Goal: Task Accomplishment & Management: Manage account settings

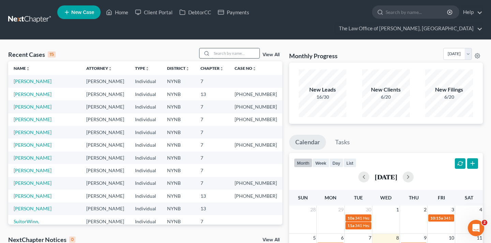
click at [240, 48] on input "search" at bounding box center [236, 53] width 48 height 10
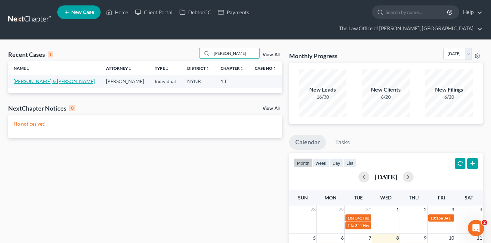
type input "anselment"
click at [34, 78] on link "Anselment, Fredrick & Annmarie" at bounding box center [54, 81] width 81 height 6
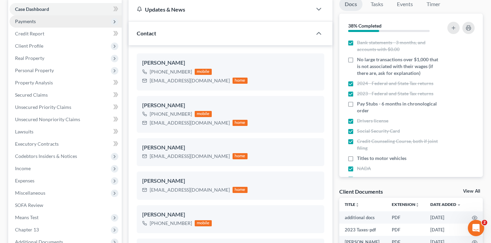
scroll to position [80, 0]
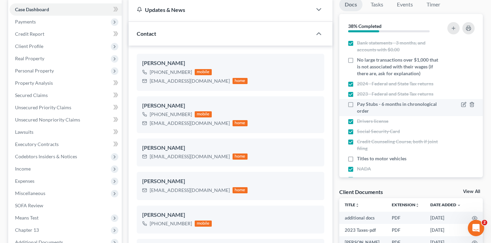
click at [357, 101] on label "Pay Stubs - 6 months in chronological order" at bounding box center [399, 108] width 84 height 14
click at [359, 101] on input "Pay Stubs - 6 months in chronological order" at bounding box center [361, 103] width 4 height 4
checkbox input "true"
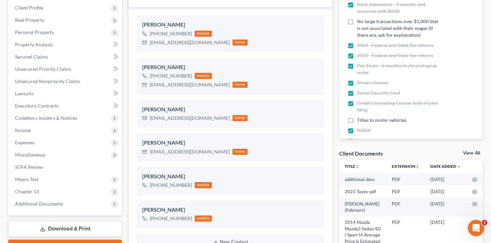
scroll to position [174, 0]
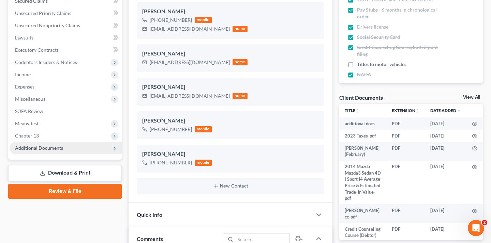
click at [100, 142] on span "Additional Documents" at bounding box center [66, 148] width 112 height 12
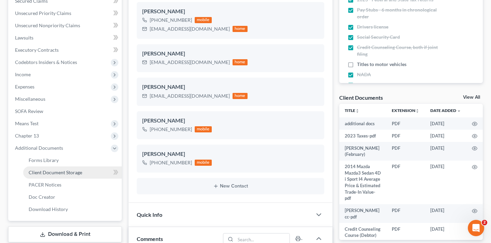
click at [90, 167] on link "Client Document Storage" at bounding box center [72, 173] width 98 height 12
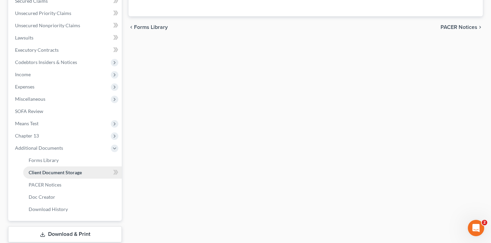
scroll to position [125, 0]
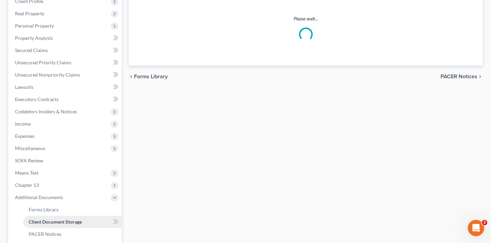
select select "1"
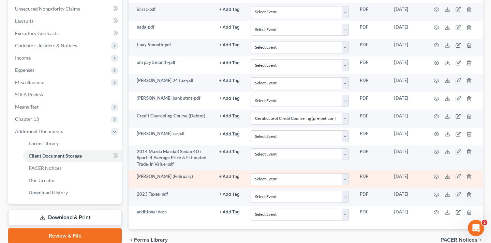
scroll to position [187, 0]
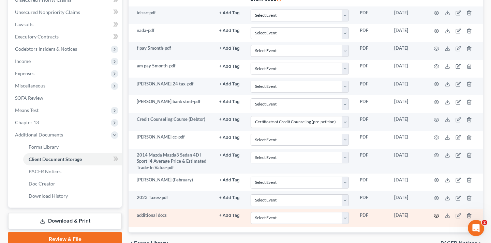
click at [435, 215] on circle "button" at bounding box center [435, 215] width 1 height 1
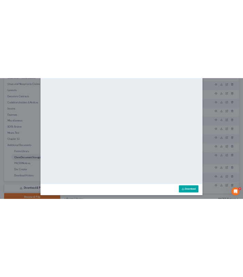
scroll to position [0, 0]
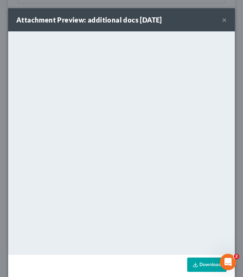
click at [226, 20] on button "×" at bounding box center [224, 20] width 5 height 8
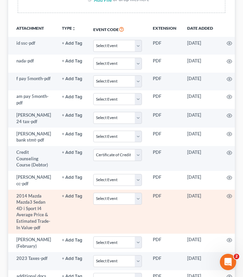
scroll to position [171, 0]
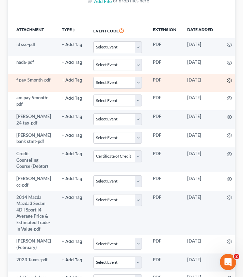
click at [227, 79] on icon "button" at bounding box center [229, 80] width 5 height 5
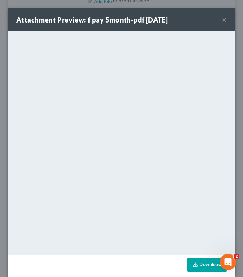
scroll to position [8, 0]
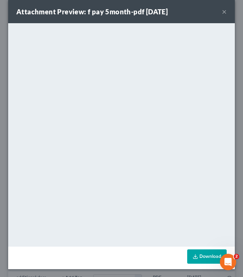
click at [224, 12] on button "×" at bounding box center [224, 11] width 5 height 8
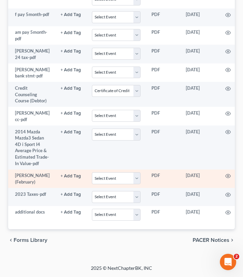
scroll to position [0, 0]
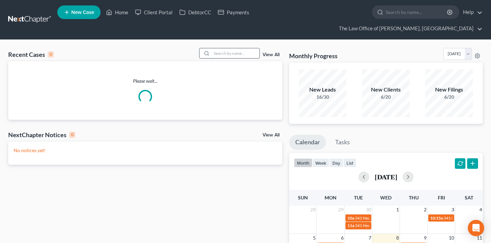
click at [232, 48] on input "search" at bounding box center [236, 53] width 48 height 10
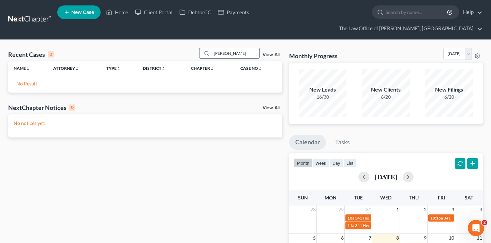
type input "brittany"
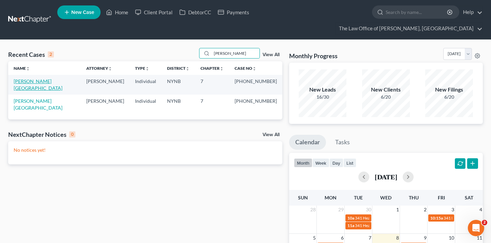
click at [44, 78] on link "Cummings, Brittany" at bounding box center [38, 84] width 49 height 13
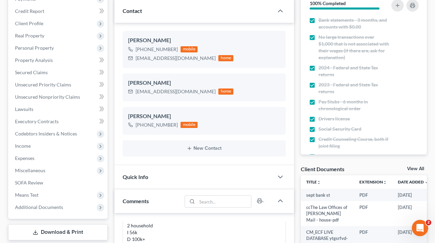
scroll to position [191, 0]
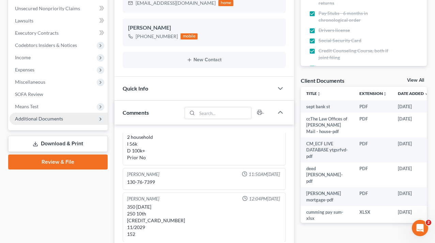
click at [69, 115] on span "Additional Documents" at bounding box center [59, 119] width 98 height 12
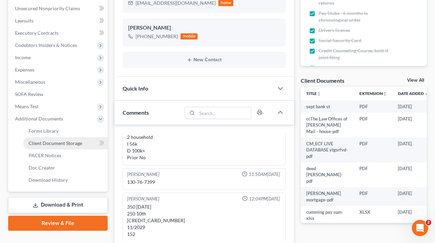
click at [70, 143] on span "Client Document Storage" at bounding box center [55, 143] width 53 height 6
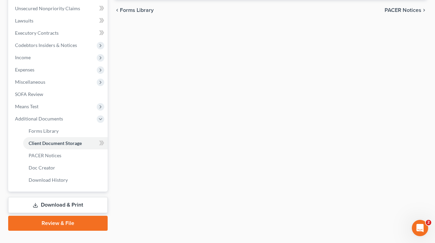
scroll to position [162, 0]
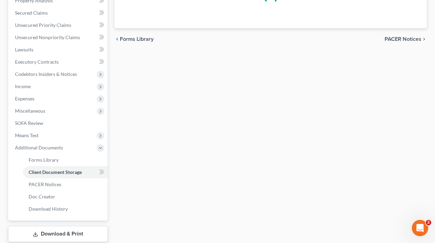
select select "1"
select select "5"
select select "1"
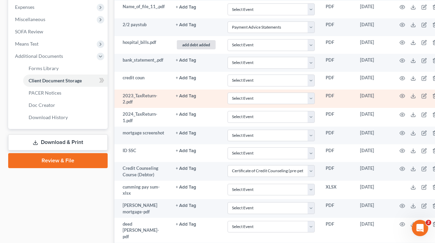
scroll to position [254, 12]
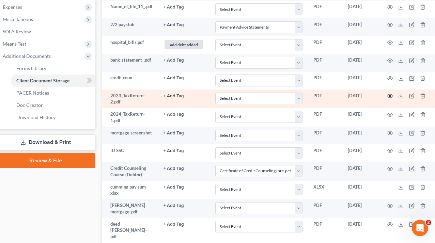
click at [389, 96] on circle "button" at bounding box center [389, 95] width 1 height 1
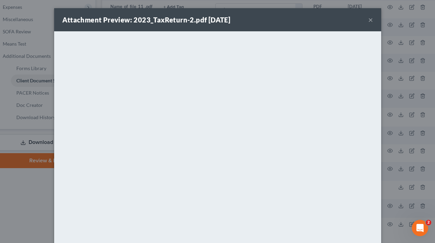
click at [371, 16] on button "×" at bounding box center [370, 20] width 5 height 8
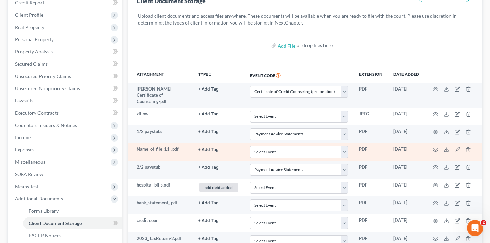
scroll to position [0, 0]
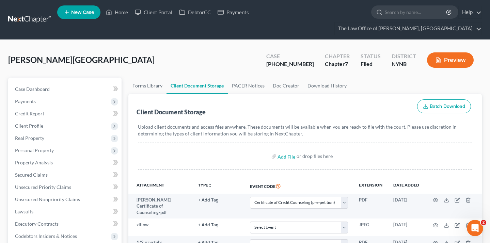
click at [33, 19] on link at bounding box center [30, 20] width 44 height 12
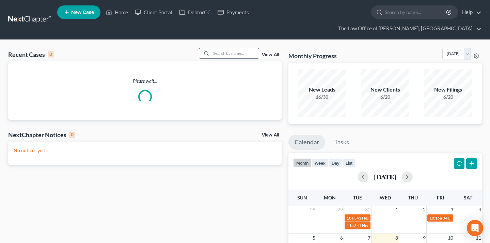
click at [229, 48] on input "search" at bounding box center [235, 53] width 48 height 10
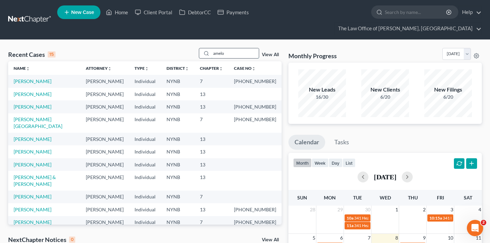
type input "amelo"
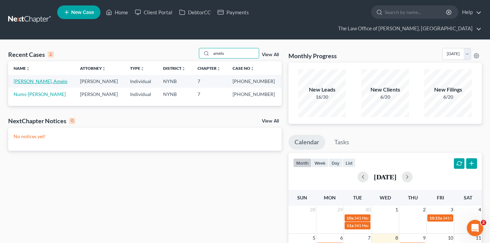
click at [26, 78] on link "Guilliano, Amelo" at bounding box center [41, 81] width 54 height 6
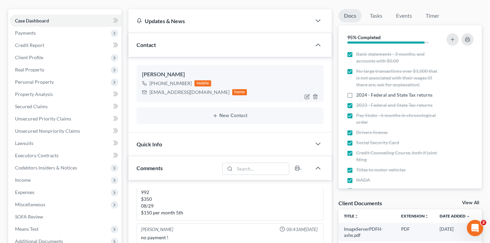
scroll to position [418, 0]
drag, startPoint x: 149, startPoint y: 80, endPoint x: 193, endPoint y: 81, distance: 43.6
click at [193, 88] on div "gillamelo@gmail.com home" at bounding box center [194, 92] width 105 height 9
copy div "gillamelo@gmail.com"
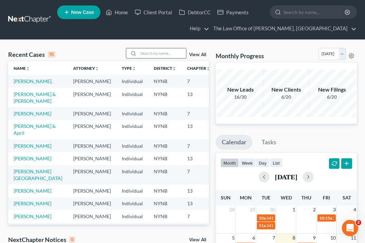
click at [158, 55] on input "search" at bounding box center [163, 53] width 48 height 10
type input "[PERSON_NAME]"
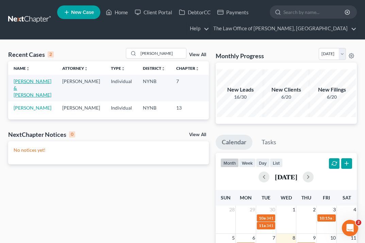
click at [22, 85] on link "[PERSON_NAME] & [PERSON_NAME]" at bounding box center [33, 87] width 38 height 19
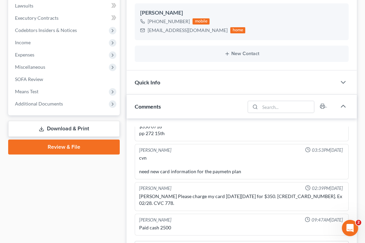
scroll to position [847, 0]
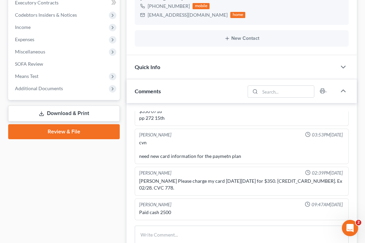
click at [63, 90] on span "Additional Documents" at bounding box center [65, 88] width 110 height 12
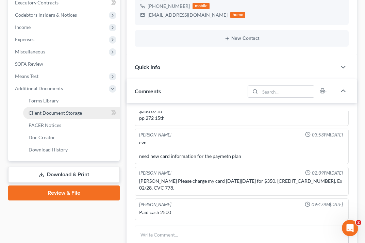
click at [65, 113] on span "Client Document Storage" at bounding box center [55, 113] width 53 height 6
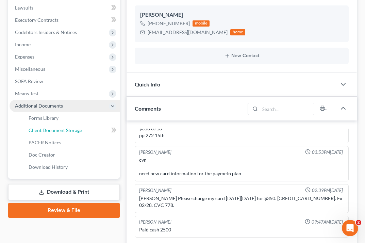
select select "1"
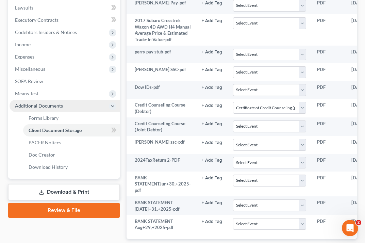
scroll to position [0, 0]
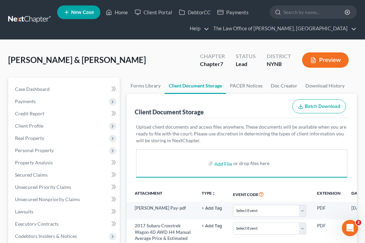
select select "1"
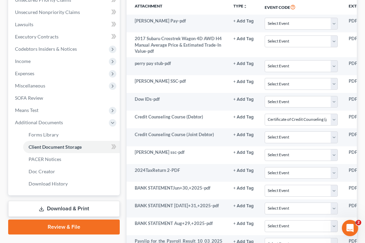
scroll to position [251, 0]
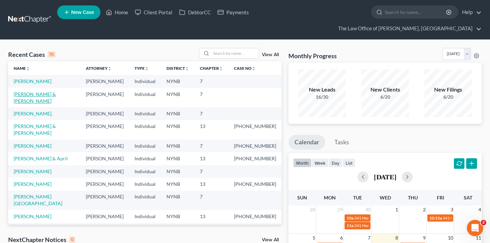
click at [45, 91] on link "[PERSON_NAME] & [PERSON_NAME]" at bounding box center [35, 97] width 42 height 13
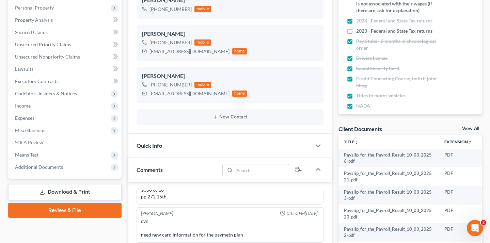
scroll to position [149, 0]
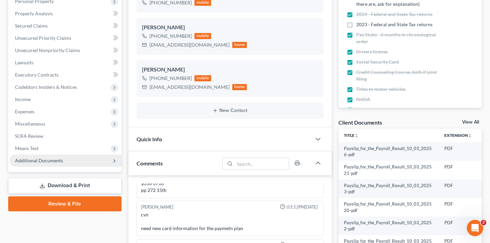
click at [79, 155] on span "Additional Documents" at bounding box center [66, 161] width 112 height 12
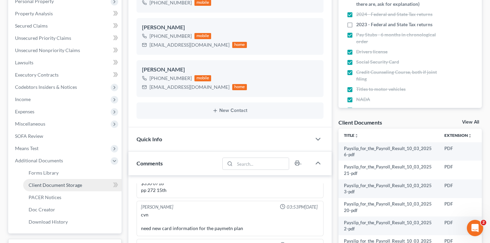
click at [87, 179] on link "Client Document Storage" at bounding box center [72, 185] width 98 height 12
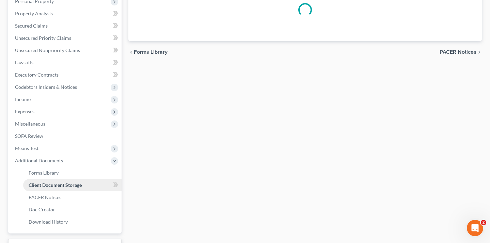
scroll to position [97, 0]
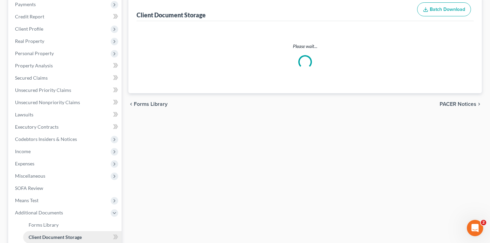
select select "1"
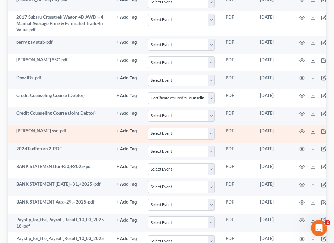
scroll to position [0, 0]
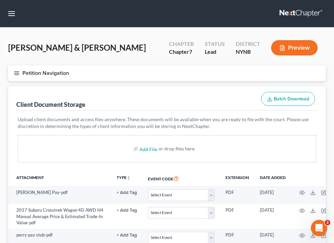
select select "1"
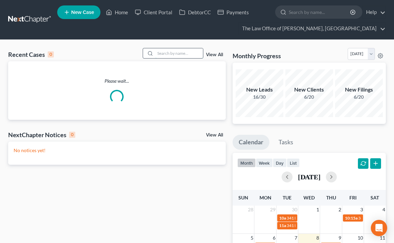
click at [163, 56] on input "search" at bounding box center [179, 53] width 48 height 10
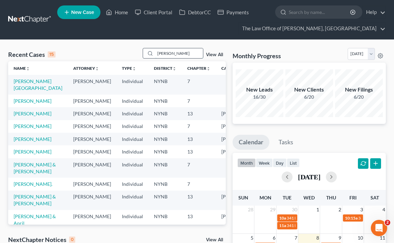
type input "[PERSON_NAME]"
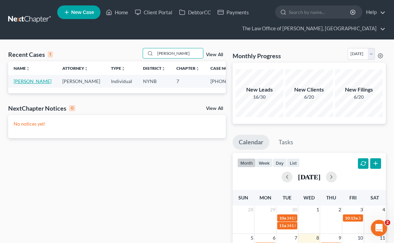
click at [24, 84] on link "[PERSON_NAME]" at bounding box center [33, 81] width 38 height 6
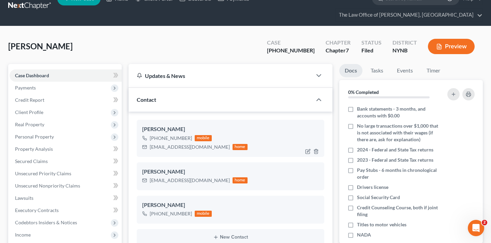
scroll to position [140, 0]
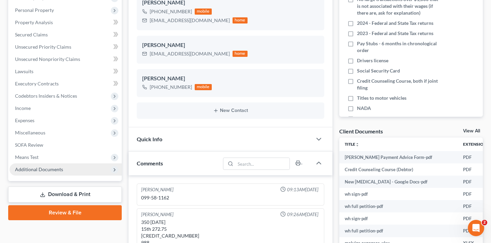
click at [87, 164] on span "Additional Documents" at bounding box center [66, 170] width 112 height 12
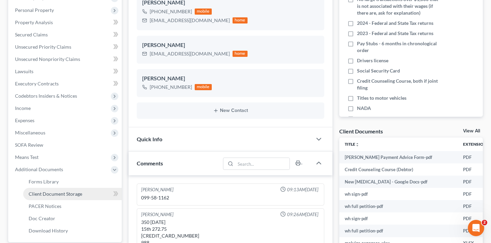
click at [75, 191] on span "Client Document Storage" at bounding box center [55, 194] width 53 height 6
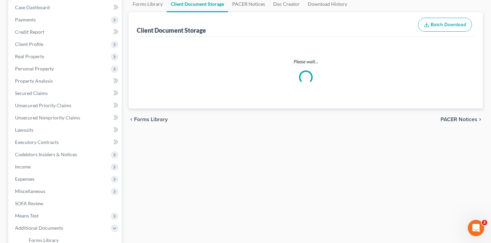
scroll to position [20, 0]
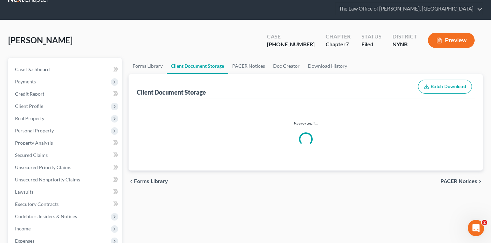
select select "1"
select select "5"
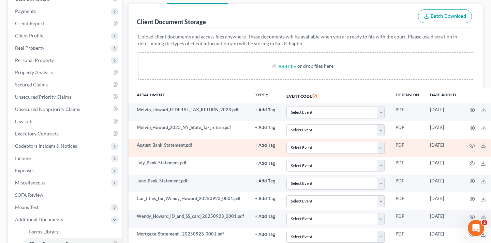
scroll to position [90, 25]
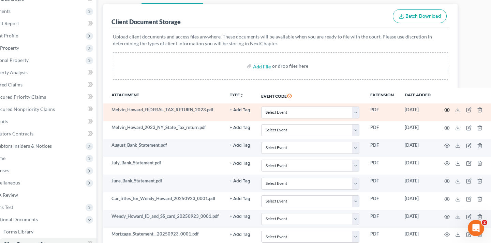
click at [394, 107] on icon "button" at bounding box center [446, 109] width 5 height 5
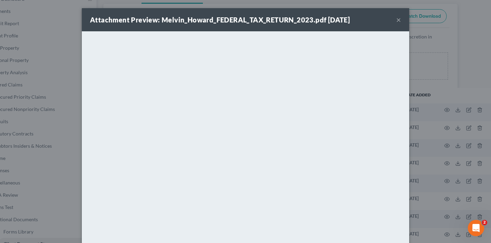
click at [394, 19] on button "×" at bounding box center [398, 20] width 5 height 8
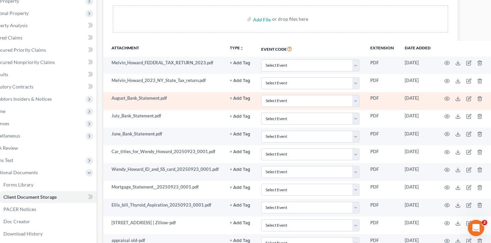
scroll to position [135, 25]
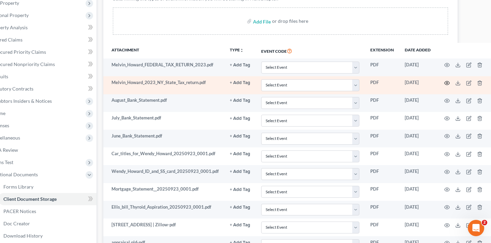
click at [394, 81] on icon "button" at bounding box center [446, 83] width 5 height 4
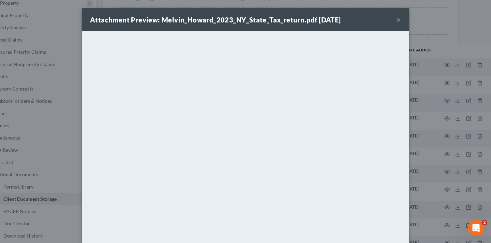
click at [394, 16] on button "×" at bounding box center [398, 20] width 5 height 8
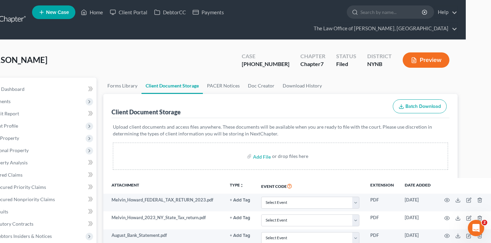
scroll to position [0, 0]
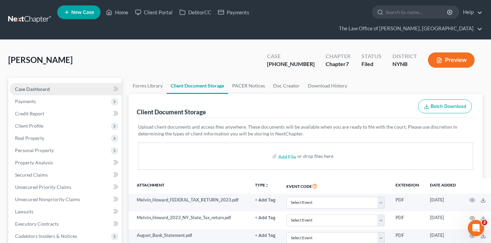
click at [94, 83] on link "Case Dashboard" at bounding box center [66, 89] width 112 height 12
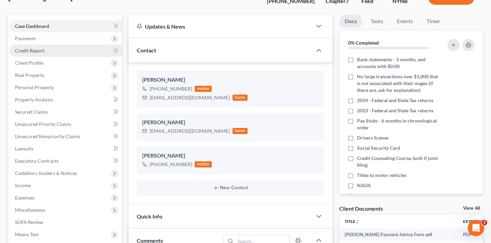
scroll to position [81, 0]
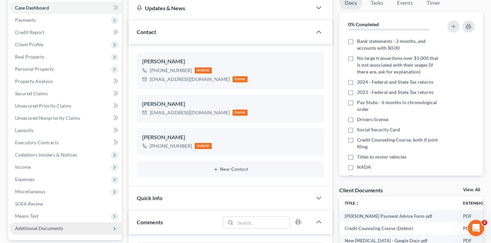
click at [70, 222] on span "Additional Documents" at bounding box center [66, 228] width 112 height 12
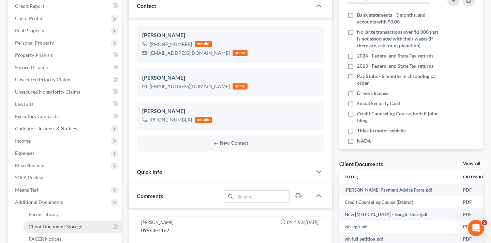
click at [67, 224] on span "Client Document Storage" at bounding box center [55, 227] width 53 height 6
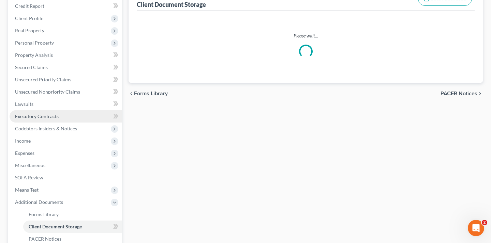
select select "1"
select select "5"
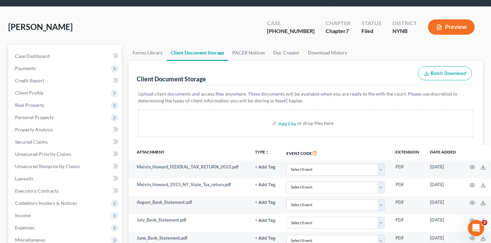
scroll to position [12, 0]
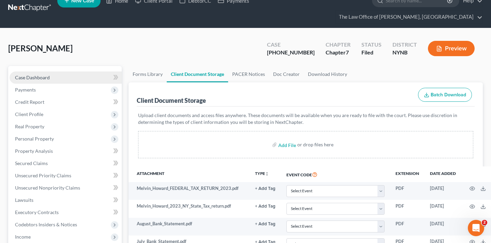
click at [78, 72] on link "Case Dashboard" at bounding box center [66, 78] width 112 height 12
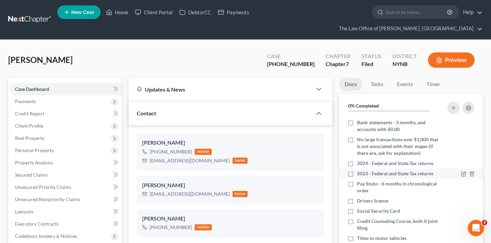
click at [357, 170] on label "2023 - Federal and State Tax returns" at bounding box center [395, 173] width 76 height 7
click at [359, 170] on input "2023 - Federal and State Tax returns" at bounding box center [361, 172] width 4 height 4
checkbox input "true"
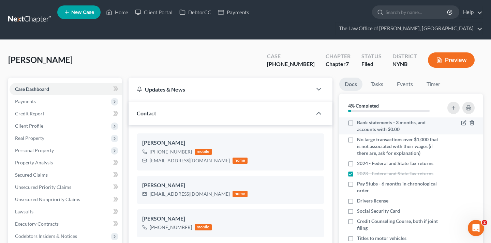
click at [357, 119] on label "Bank statements - 3 months, and accounts with $0.00" at bounding box center [399, 126] width 84 height 14
click at [359, 119] on input "Bank statements - 3 months, and accounts with $0.00" at bounding box center [361, 121] width 4 height 4
checkbox input "true"
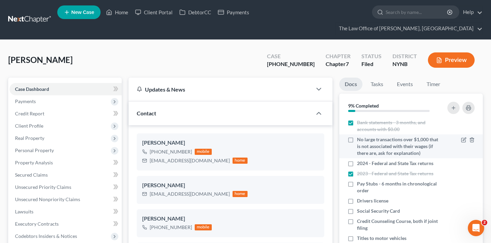
scroll to position [13, 0]
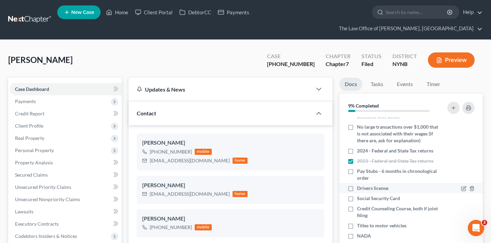
click at [357, 185] on label "Drivers license" at bounding box center [372, 188] width 31 height 7
click at [359, 185] on input "Drivers license" at bounding box center [361, 187] width 4 height 4
checkbox input "true"
click at [357, 195] on label "Social Security Card" at bounding box center [378, 198] width 43 height 7
click at [359, 195] on input "Social Security Card" at bounding box center [361, 197] width 4 height 4
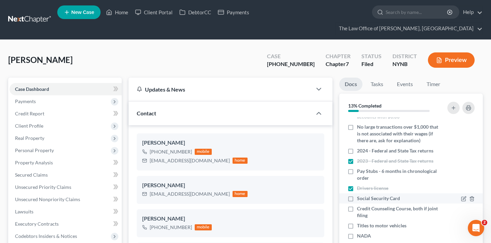
checkbox input "true"
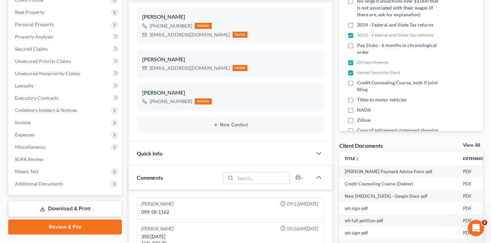
scroll to position [147, 0]
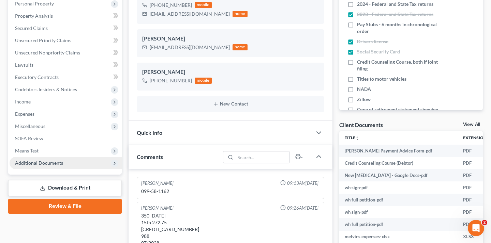
click at [85, 157] on span "Additional Documents" at bounding box center [66, 163] width 112 height 12
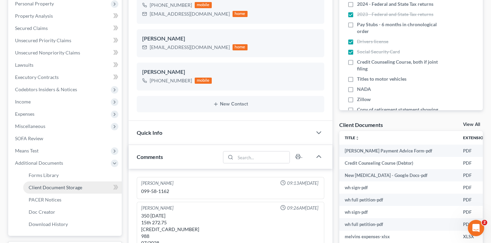
click at [84, 182] on link "Client Document Storage" at bounding box center [72, 188] width 98 height 12
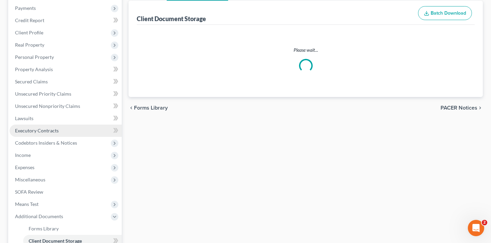
scroll to position [19, 0]
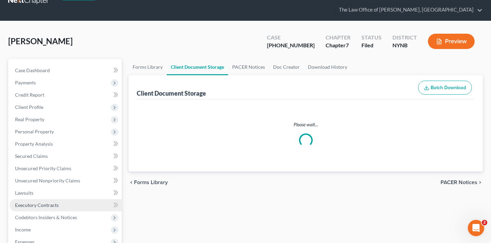
select select "1"
select select "5"
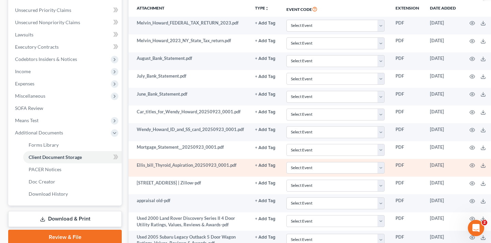
scroll to position [179, 0]
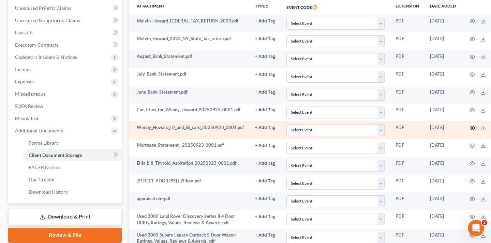
click at [394, 125] on icon "button" at bounding box center [471, 127] width 5 height 5
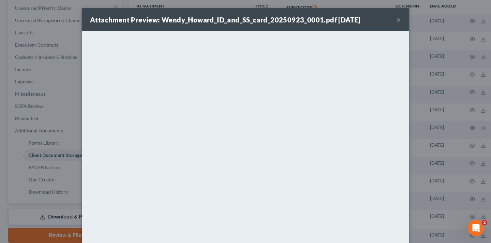
click at [394, 18] on button "×" at bounding box center [398, 20] width 5 height 8
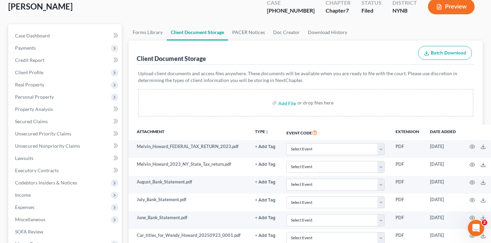
scroll to position [0, 0]
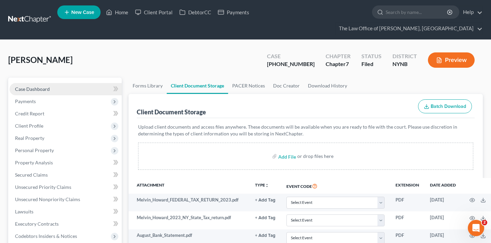
click at [75, 83] on link "Case Dashboard" at bounding box center [66, 89] width 112 height 12
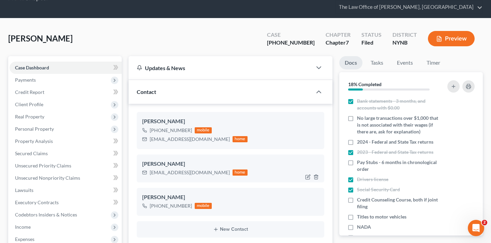
scroll to position [39, 0]
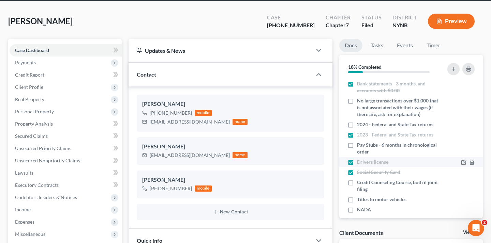
click at [357, 142] on label "Pay Stubs - 6 months in chronological order" at bounding box center [399, 149] width 84 height 14
click at [359, 142] on input "Pay Stubs - 6 months in chronological order" at bounding box center [361, 144] width 4 height 4
checkbox input "true"
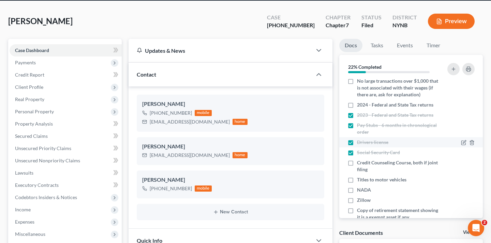
scroll to position [37, 0]
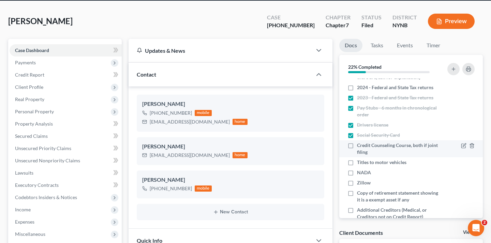
click at [357, 142] on label "Credit Counseling Course, both if joint filing" at bounding box center [399, 149] width 84 height 14
click at [359, 142] on input "Credit Counseling Course, both if joint filing" at bounding box center [361, 144] width 4 height 4
checkbox input "true"
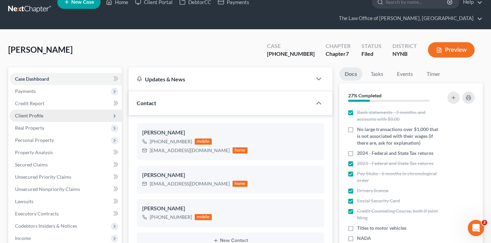
scroll to position [0, 0]
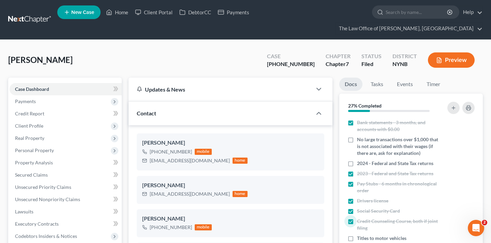
click at [103, 55] on div "Howard, Wendy Upgraded Case 25-60898-6 Chapter Chapter 7 Status Filed District …" at bounding box center [245, 63] width 474 height 30
drag, startPoint x: 285, startPoint y: 52, endPoint x: 310, endPoint y: 52, distance: 25.2
click at [310, 52] on div "Case 25-60898-6" at bounding box center [290, 61] width 59 height 20
copy div "25-60898"
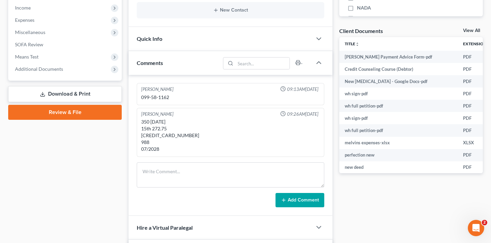
scroll to position [211, 0]
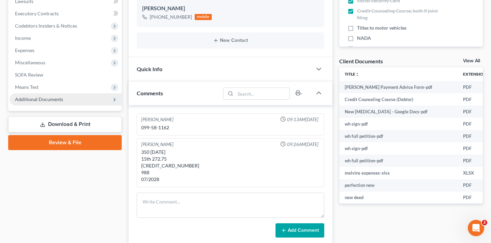
click at [99, 93] on span "Additional Documents" at bounding box center [66, 99] width 112 height 12
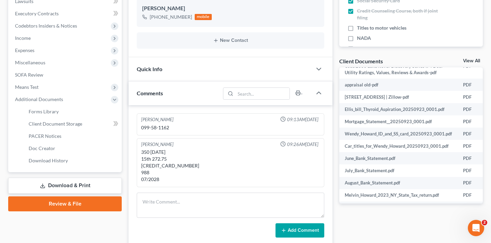
scroll to position [203, 0]
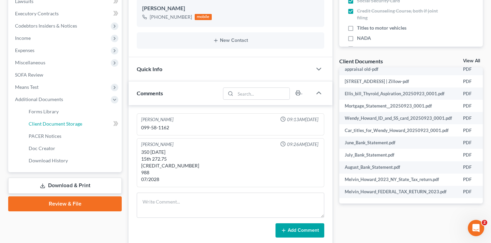
click at [64, 121] on span "Client Document Storage" at bounding box center [55, 124] width 53 height 6
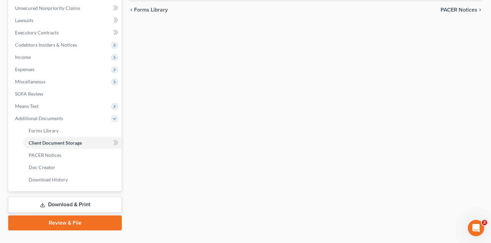
scroll to position [176, 0]
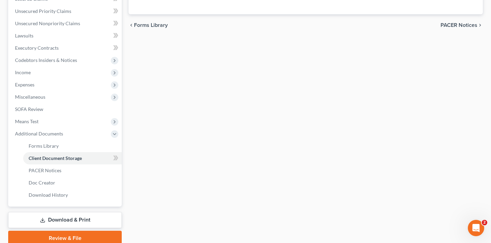
select select "1"
select select "5"
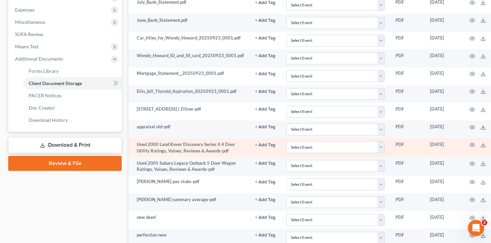
scroll to position [262, 0]
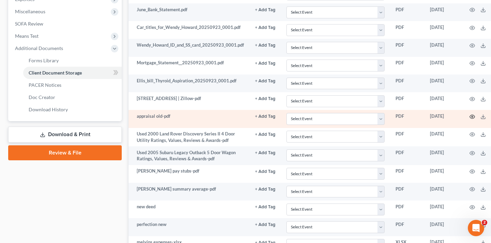
click at [394, 114] on icon "button" at bounding box center [471, 116] width 5 height 5
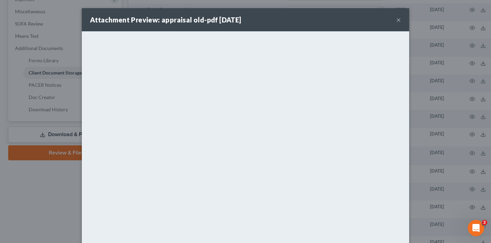
click at [394, 13] on div "Attachment Preview: appraisal old-pdf 09/24/2025 ×" at bounding box center [245, 19] width 327 height 23
click at [394, 18] on button "×" at bounding box center [398, 20] width 5 height 8
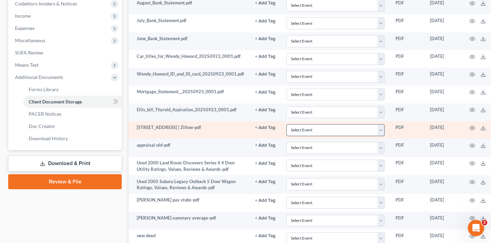
scroll to position [232, 0]
click at [394, 128] on circle "button" at bounding box center [471, 128] width 1 height 1
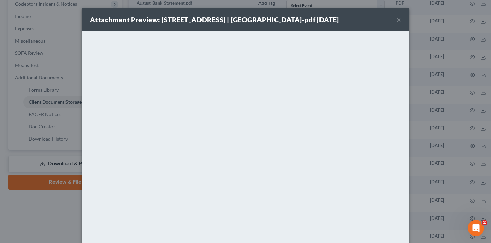
click at [394, 19] on button "×" at bounding box center [398, 20] width 5 height 8
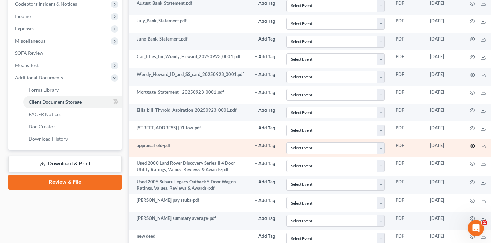
click at [394, 143] on icon "button" at bounding box center [471, 145] width 5 height 5
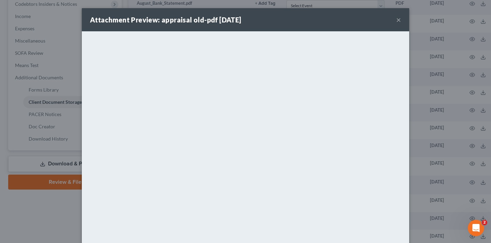
click at [394, 19] on button "×" at bounding box center [398, 20] width 5 height 8
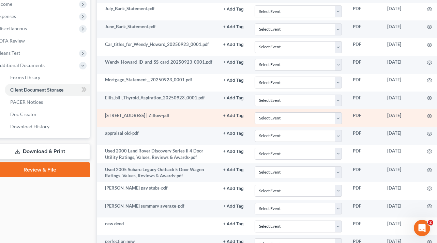
scroll to position [245, 55]
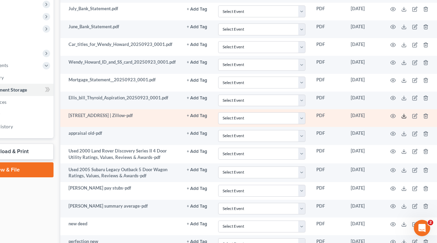
click at [394, 115] on icon at bounding box center [403, 115] width 5 height 5
drag, startPoint x: 65, startPoint y: 114, endPoint x: 159, endPoint y: 117, distance: 93.4
click at [159, 117] on td "234 Church St, Amsterdam, NY 12010 | Zillow-pdf" at bounding box center [120, 118] width 121 height 18
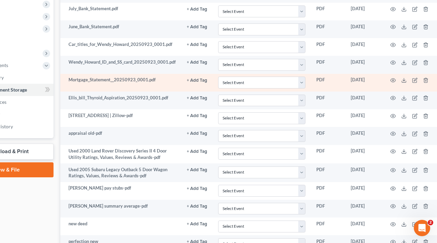
copy td "234 Church St, Amsterdam, NY 12010 | Zillow"
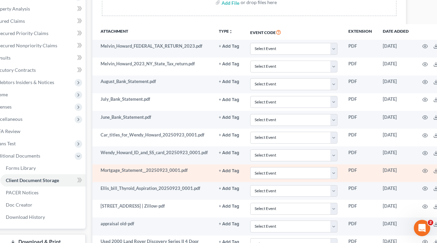
scroll to position [154, 55]
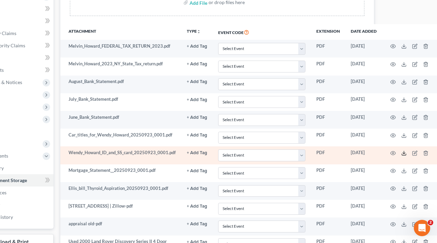
click at [394, 153] on icon at bounding box center [403, 153] width 5 height 5
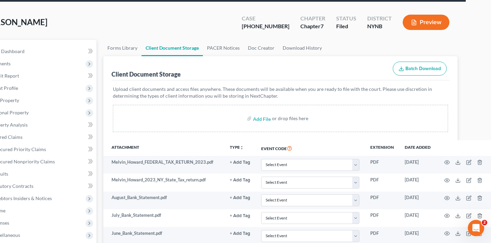
scroll to position [38, 0]
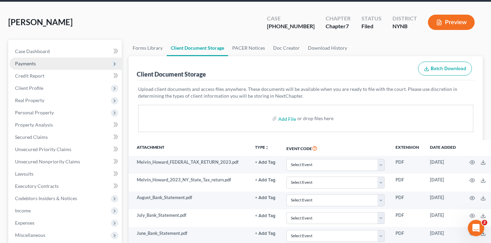
click at [65, 58] on span "Payments" at bounding box center [66, 64] width 112 height 12
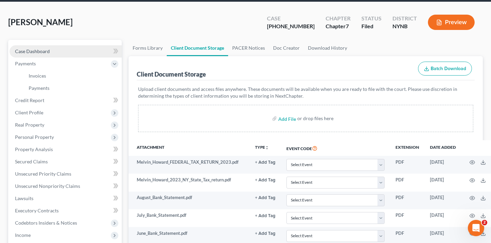
click at [65, 45] on link "Case Dashboard" at bounding box center [66, 51] width 112 height 12
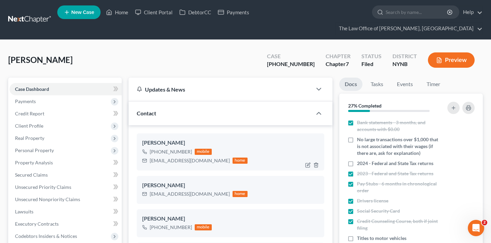
drag, startPoint x: 150, startPoint y: 140, endPoint x: 190, endPoint y: 139, distance: 39.5
click at [190, 147] on div "+1 (518) 269-1653 mobile" at bounding box center [194, 151] width 105 height 9
copy div "+1 (518) 269-1653"
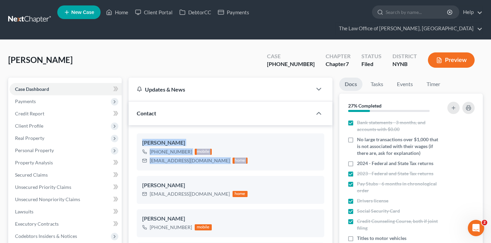
drag, startPoint x: 138, startPoint y: 128, endPoint x: 230, endPoint y: 161, distance: 97.6
click at [230, 161] on ng-include "Wendy Howard +1 (518) 269-1653 mobile Whoward1@nycap.rr.com home Wendy Howard w…" at bounding box center [230, 197] width 187 height 126
copy div "Wendy Howard +1 (518) 269-1653 mobile Whoward1@nycap.rr.com home"
click at [35, 14] on link at bounding box center [30, 20] width 44 height 12
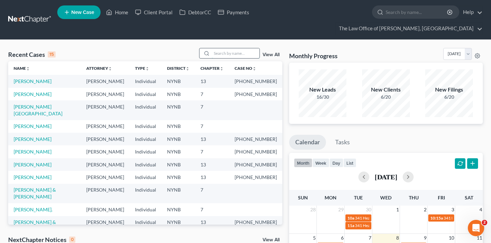
click at [222, 48] on input "search" at bounding box center [236, 53] width 48 height 10
type input "elikem"
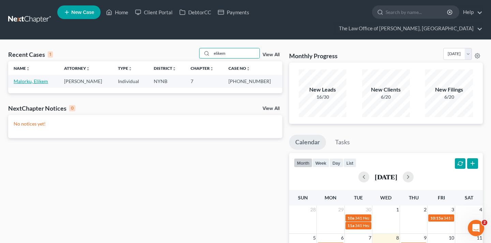
click at [22, 78] on link "Malorku, Elikem" at bounding box center [31, 81] width 34 height 6
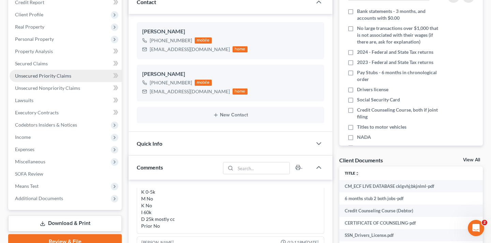
scroll to position [124, 0]
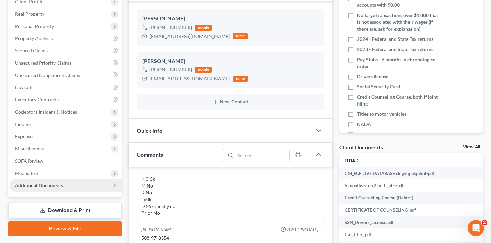
click at [85, 180] on span "Additional Documents" at bounding box center [66, 186] width 112 height 12
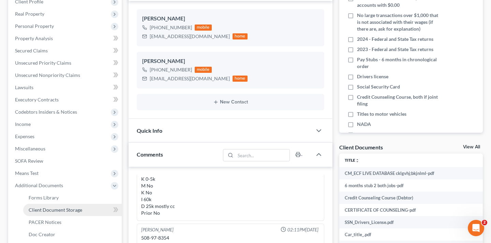
click at [88, 204] on link "Client Document Storage" at bounding box center [72, 210] width 98 height 12
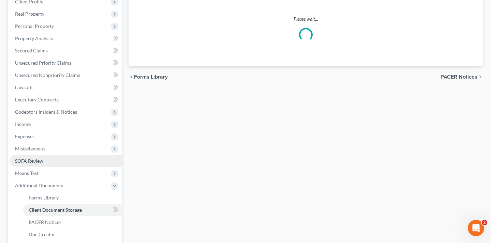
scroll to position [68, 0]
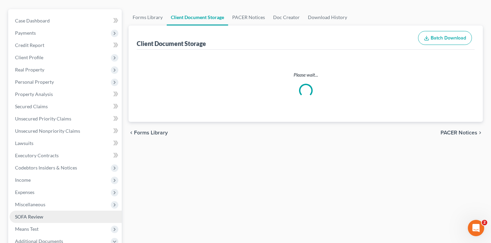
select select "5"
select select "1"
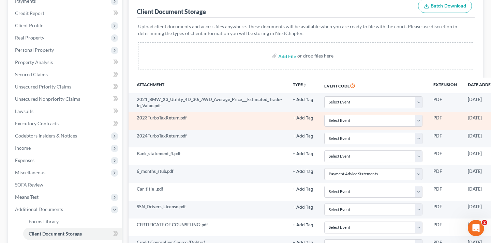
scroll to position [100, 59]
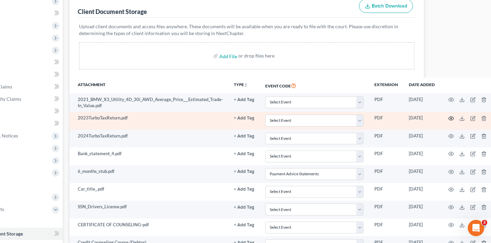
click at [448, 117] on icon "button" at bounding box center [450, 119] width 5 height 4
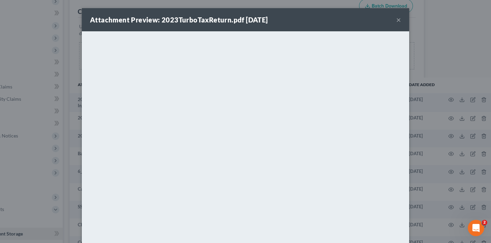
click at [397, 17] on button "×" at bounding box center [398, 20] width 5 height 8
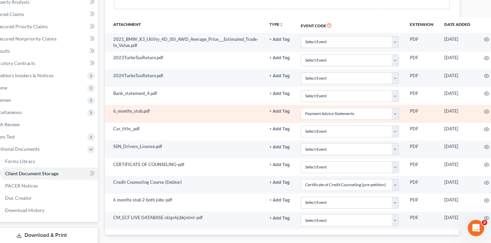
scroll to position [161, 62]
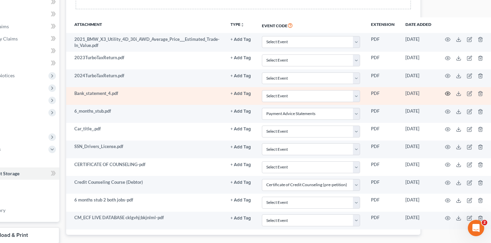
click at [447, 93] on circle "button" at bounding box center [447, 93] width 1 height 1
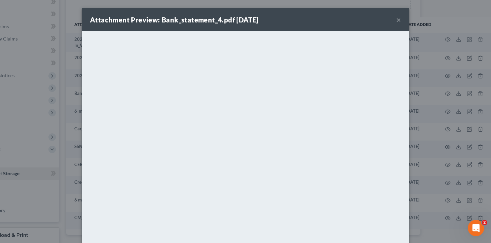
click at [398, 22] on button "×" at bounding box center [398, 20] width 5 height 8
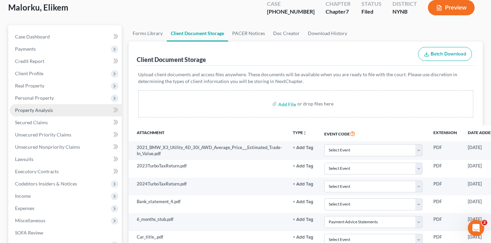
scroll to position [47, 0]
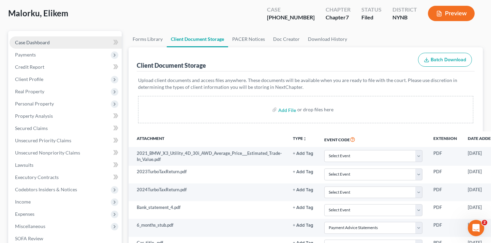
click at [66, 36] on link "Case Dashboard" at bounding box center [66, 42] width 112 height 12
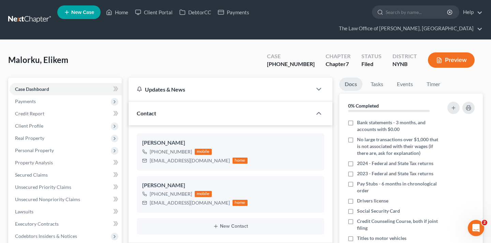
scroll to position [17, 0]
click at [357, 119] on label "Bank statements - 3 months, and accounts with $0.00" at bounding box center [399, 126] width 84 height 14
click at [359, 119] on input "Bank statements - 3 months, and accounts with $0.00" at bounding box center [361, 121] width 4 height 4
checkbox input "true"
click at [357, 160] on label "2024 - Federal and State Tax returns" at bounding box center [395, 163] width 76 height 7
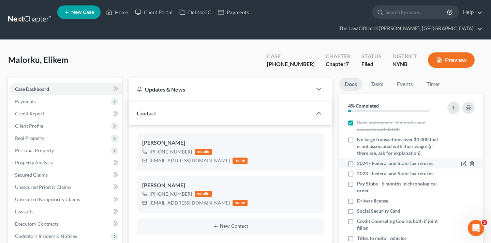
click at [359, 160] on input "2024 - Federal and State Tax returns" at bounding box center [361, 162] width 4 height 4
checkbox input "true"
click at [357, 170] on label "2023 - Federal and State Tax returns" at bounding box center [395, 173] width 76 height 7
click at [359, 170] on input "2023 - Federal and State Tax returns" at bounding box center [361, 172] width 4 height 4
checkbox input "true"
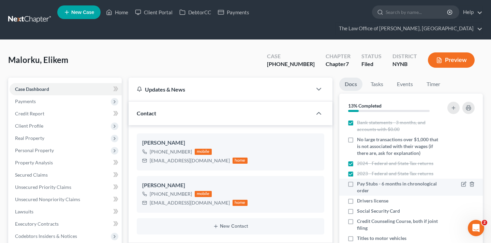
click at [357, 181] on label "Pay Stubs - 6 months in chronological order" at bounding box center [399, 188] width 84 height 14
click at [359, 181] on input "Pay Stubs - 6 months in chronological order" at bounding box center [361, 183] width 4 height 4
checkbox input "true"
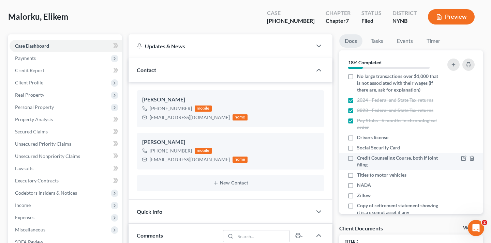
scroll to position [42, 0]
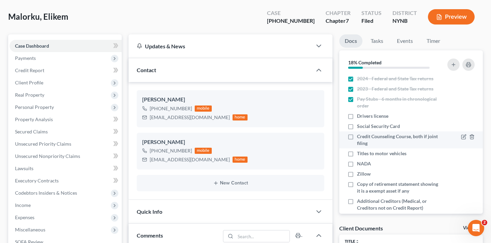
click at [357, 133] on label "Credit Counseling Course, both if joint filing" at bounding box center [399, 140] width 84 height 14
click at [359, 133] on input "Credit Counseling Course, both if joint filing" at bounding box center [361, 135] width 4 height 4
checkbox input "true"
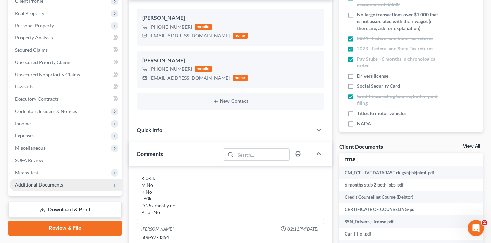
scroll to position [138, 0]
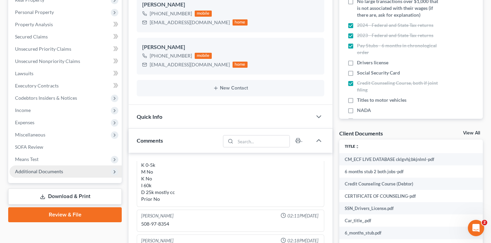
click at [43, 169] on span "Additional Documents" at bounding box center [39, 172] width 48 height 6
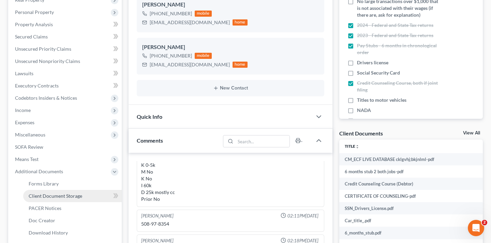
click at [67, 190] on link "Client Document Storage" at bounding box center [72, 196] width 98 height 12
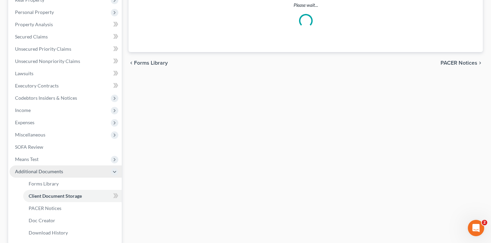
scroll to position [138, 0]
select select "5"
select select "1"
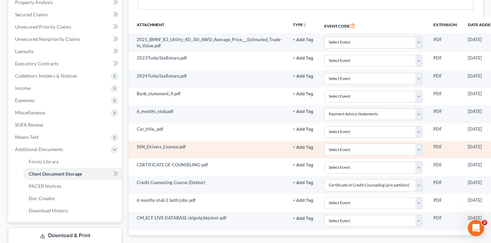
scroll to position [160, 60]
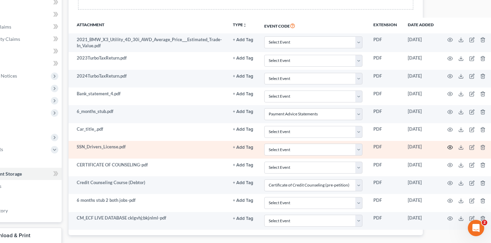
click at [447, 145] on icon "button" at bounding box center [449, 147] width 5 height 5
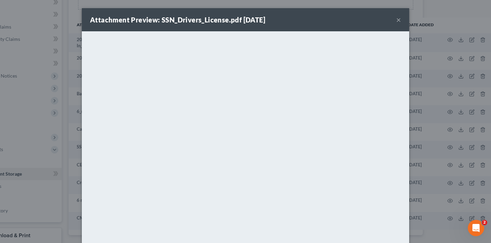
click at [393, 19] on div "Attachment Preview: SSN_Drivers_License.pdf 09/24/2025 ×" at bounding box center [245, 19] width 327 height 23
click at [398, 24] on button "×" at bounding box center [398, 20] width 5 height 8
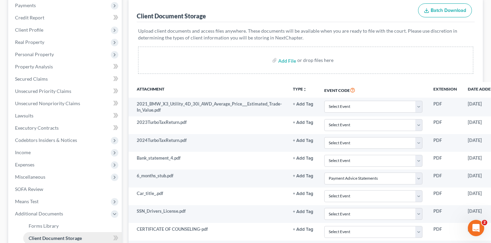
scroll to position [31, 0]
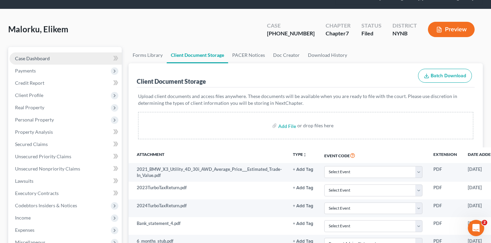
click at [69, 52] on link "Case Dashboard" at bounding box center [66, 58] width 112 height 12
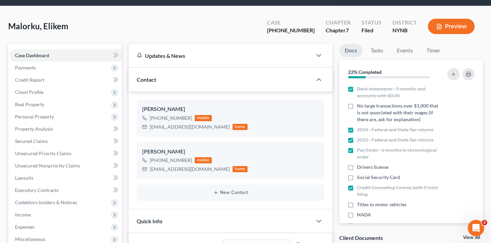
scroll to position [37, 0]
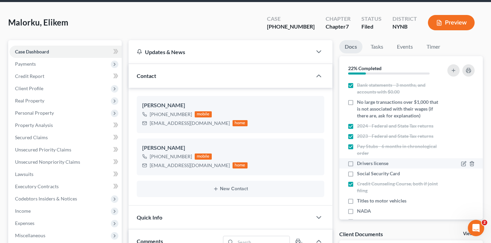
click at [357, 160] on label "Drivers license" at bounding box center [372, 163] width 31 height 7
click at [359, 160] on input "Drivers license" at bounding box center [361, 162] width 4 height 4
checkbox input "true"
click at [357, 170] on label "Social Security Card" at bounding box center [378, 173] width 43 height 7
click at [359, 170] on input "Social Security Card" at bounding box center [361, 172] width 4 height 4
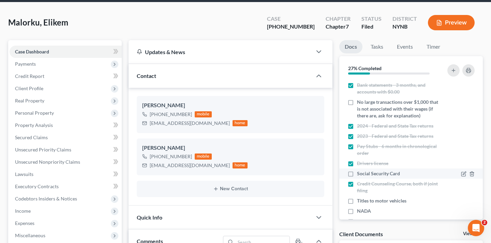
checkbox input "true"
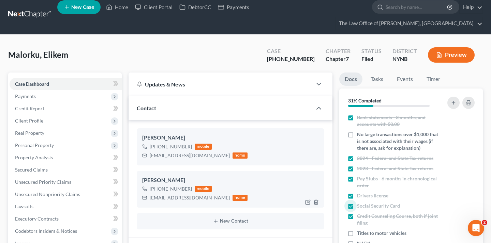
scroll to position [0, 0]
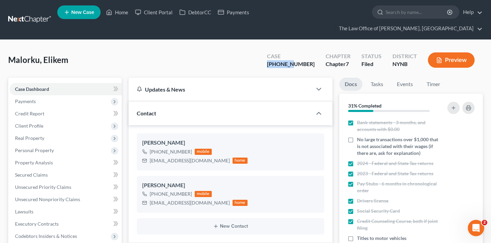
drag, startPoint x: 285, startPoint y: 52, endPoint x: 310, endPoint y: 52, distance: 24.5
click at [310, 52] on div "Case 25-11150-1" at bounding box center [290, 61] width 59 height 20
copy div "25-11150"
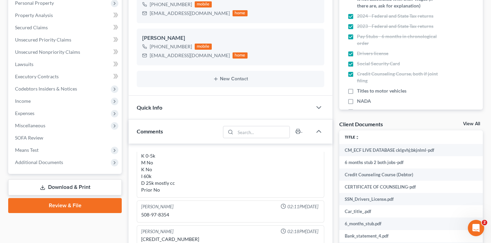
scroll to position [163, 0]
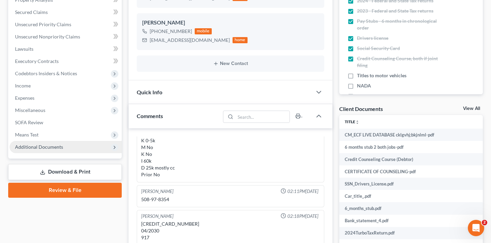
click at [72, 141] on span "Additional Documents" at bounding box center [66, 147] width 112 height 12
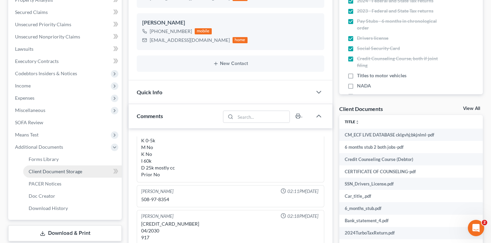
click at [73, 169] on span "Client Document Storage" at bounding box center [55, 172] width 53 height 6
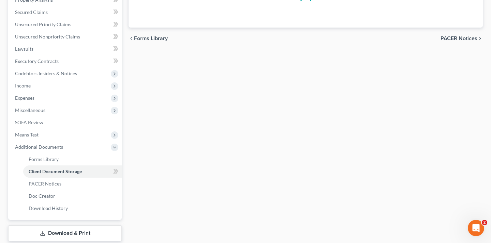
scroll to position [162, 0]
select select "5"
select select "1"
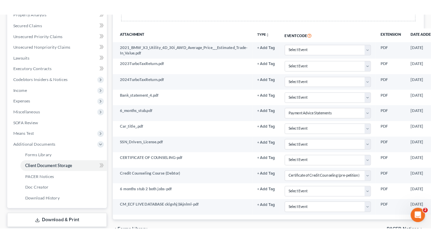
scroll to position [12, 0]
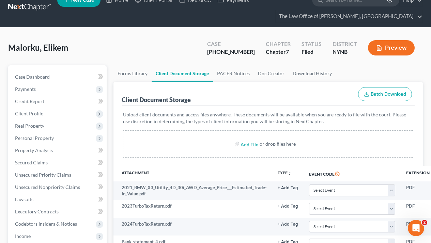
click at [15, 8] on link at bounding box center [30, 7] width 44 height 12
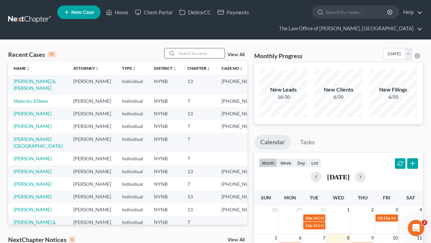
click at [194, 53] on input "search" at bounding box center [201, 53] width 48 height 10
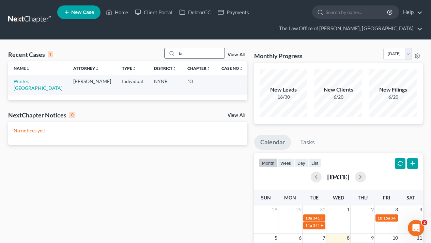
type input "b"
type input "[PERSON_NAME]"
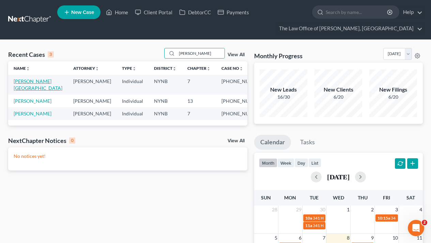
click at [29, 84] on link "[PERSON_NAME][GEOGRAPHIC_DATA]" at bounding box center [38, 84] width 49 height 13
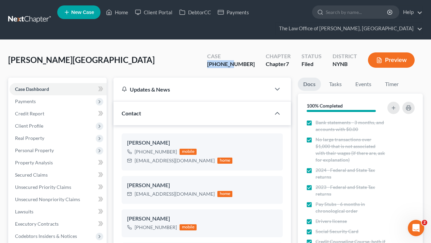
drag, startPoint x: 223, startPoint y: 63, endPoint x: 250, endPoint y: 62, distance: 27.3
click at [250, 62] on div "Case [PHONE_NUMBER]" at bounding box center [231, 61] width 59 height 20
copy div "25-60897"
click at [223, 54] on div "Case [PHONE_NUMBER]" at bounding box center [231, 61] width 59 height 20
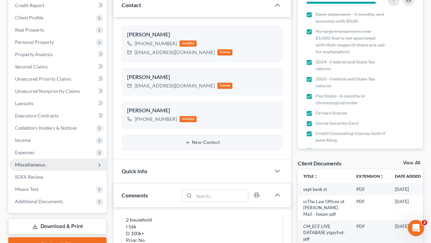
scroll to position [154, 0]
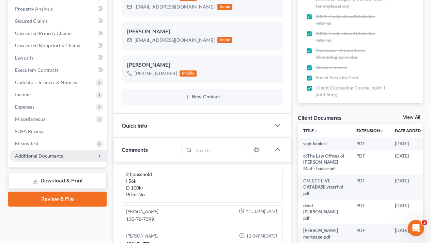
click at [79, 159] on span "Additional Documents" at bounding box center [58, 156] width 97 height 12
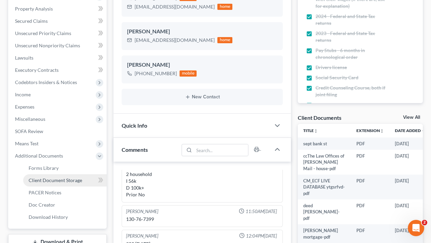
click at [78, 182] on span "Client Document Storage" at bounding box center [55, 180] width 53 height 6
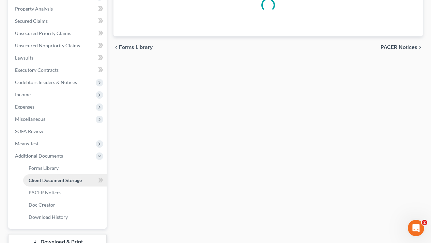
scroll to position [117, 0]
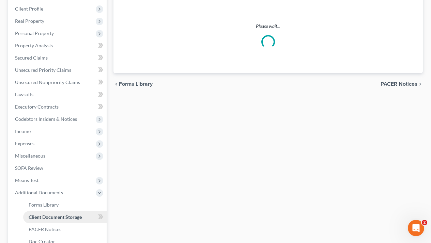
select select "1"
select select "5"
select select "1"
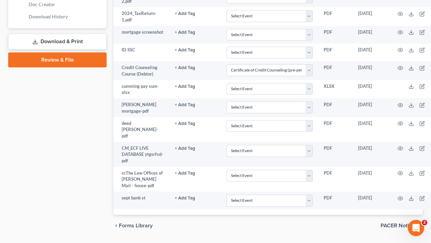
scroll to position [355, 15]
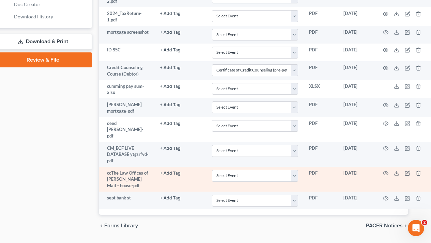
click at [381, 167] on td at bounding box center [403, 179] width 57 height 25
click at [383, 171] on icon "button" at bounding box center [385, 173] width 5 height 5
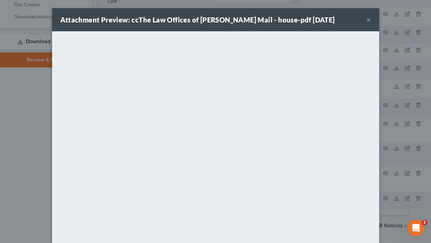
click at [370, 22] on button "×" at bounding box center [368, 20] width 5 height 8
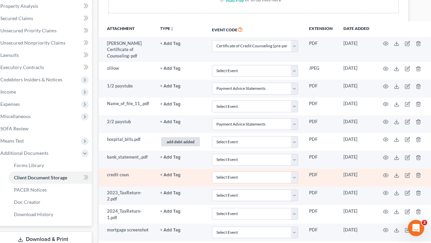
scroll to position [155, 15]
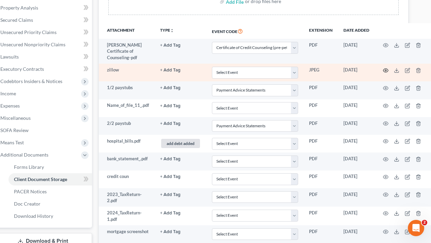
click at [386, 71] on icon "button" at bounding box center [385, 70] width 5 height 5
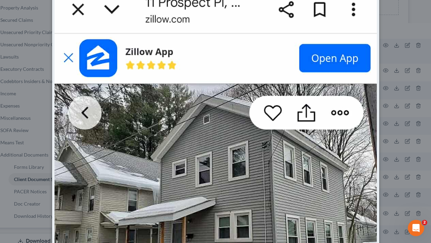
scroll to position [0, 0]
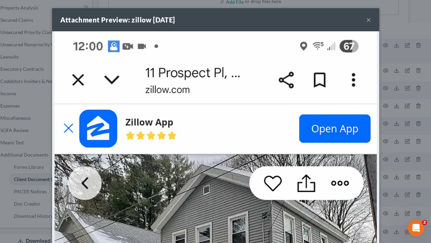
click at [369, 17] on button "×" at bounding box center [368, 20] width 5 height 8
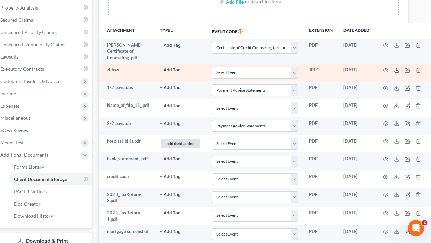
click at [394, 71] on icon at bounding box center [396, 70] width 5 height 5
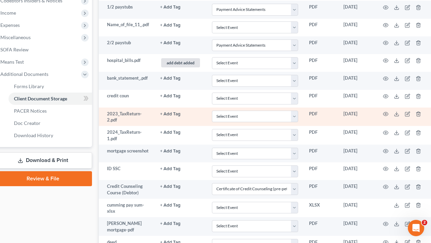
scroll to position [271, 15]
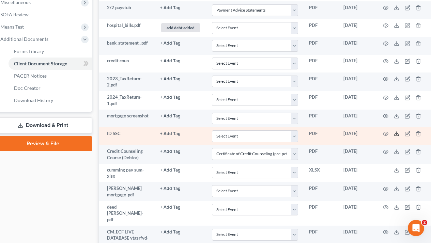
click at [395, 134] on polyline at bounding box center [396, 134] width 2 height 1
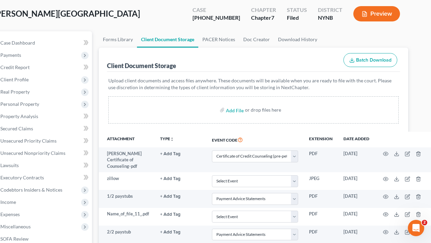
scroll to position [0, 15]
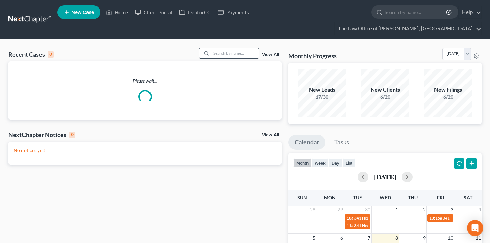
click at [225, 48] on input "search" at bounding box center [235, 53] width 48 height 10
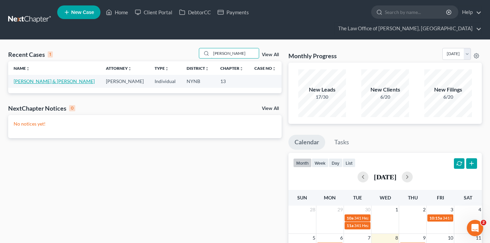
type input "[PERSON_NAME]"
click at [68, 78] on link "[PERSON_NAME] & [PERSON_NAME]" at bounding box center [54, 81] width 81 height 6
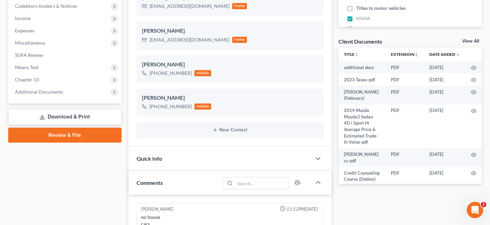
scroll to position [232, 0]
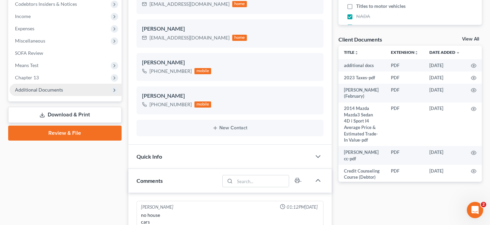
click at [47, 87] on span "Additional Documents" at bounding box center [39, 90] width 48 height 6
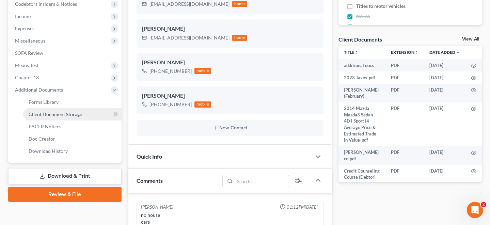
click at [60, 111] on span "Client Document Storage" at bounding box center [55, 114] width 53 height 6
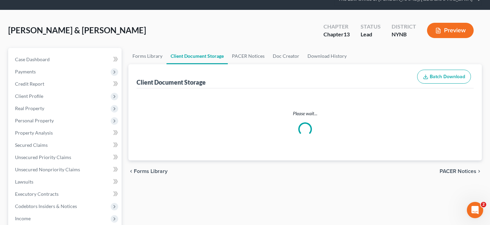
scroll to position [30, 0]
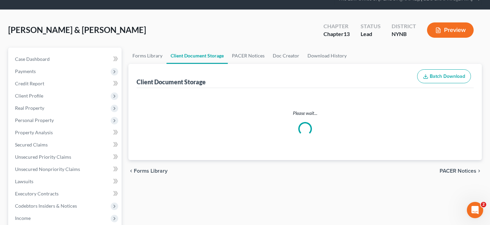
select select "1"
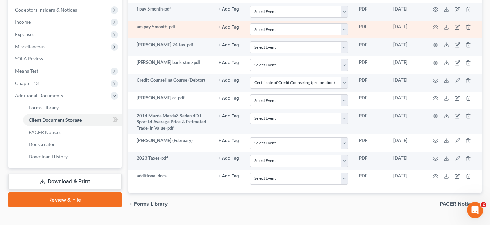
scroll to position [229, 0]
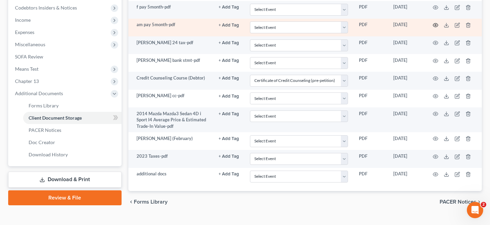
click at [436, 25] on circle "button" at bounding box center [435, 25] width 1 height 1
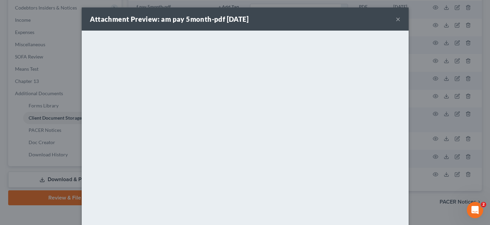
scroll to position [0, 0]
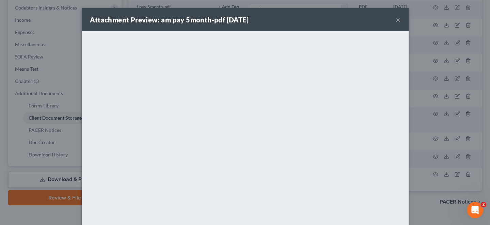
click at [399, 18] on button "×" at bounding box center [398, 20] width 5 height 8
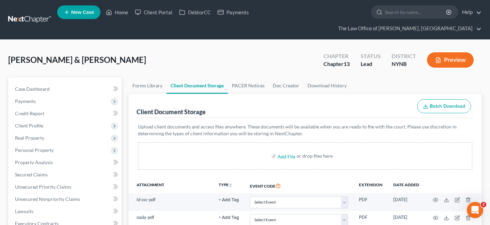
click at [28, 14] on link at bounding box center [30, 20] width 44 height 12
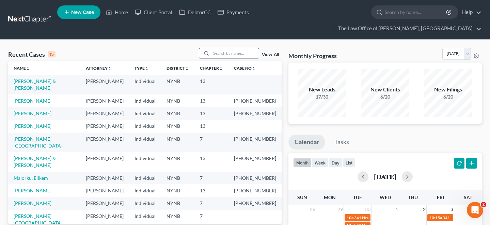
click at [227, 48] on input "search" at bounding box center [235, 53] width 48 height 10
type input "[PERSON_NAME]"
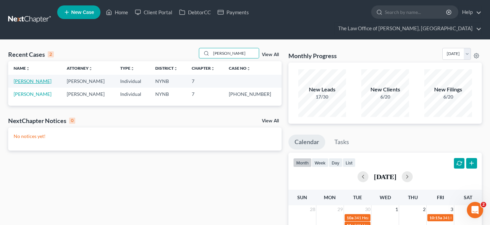
click at [32, 78] on link "[PERSON_NAME]" at bounding box center [33, 81] width 38 height 6
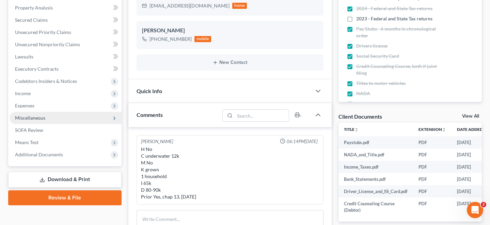
scroll to position [157, 0]
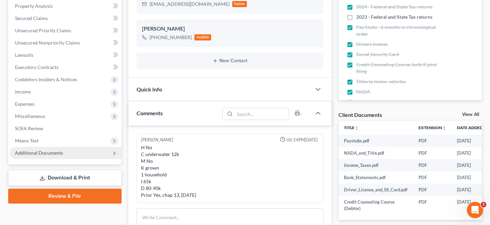
click at [67, 147] on span "Additional Documents" at bounding box center [66, 153] width 112 height 12
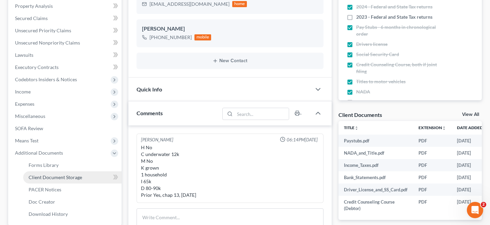
click at [84, 172] on link "Client Document Storage" at bounding box center [72, 178] width 98 height 12
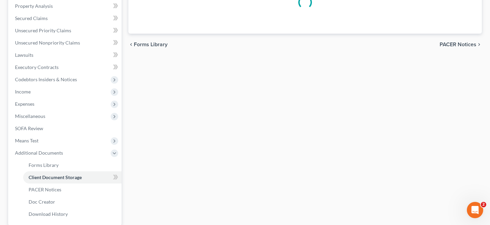
scroll to position [156, 0]
select select "1"
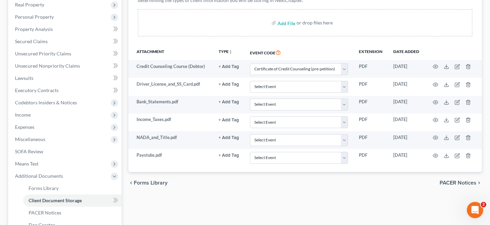
scroll to position [140, 0]
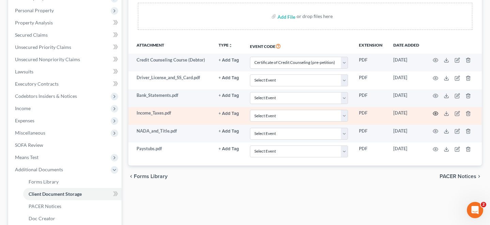
click at [435, 113] on circle "button" at bounding box center [435, 113] width 1 height 1
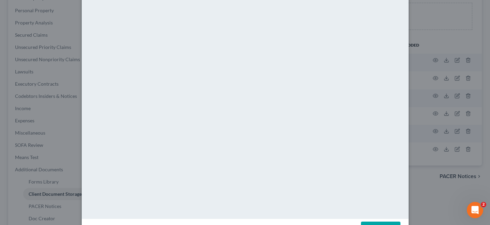
scroll to position [0, 0]
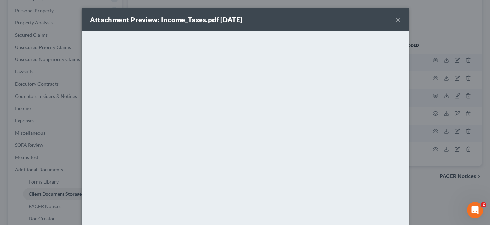
click at [399, 21] on button "×" at bounding box center [398, 20] width 5 height 8
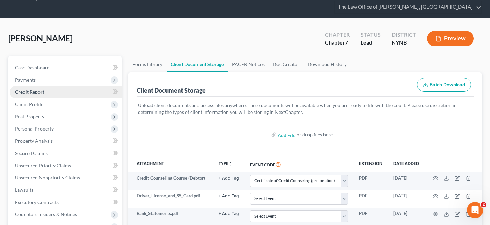
scroll to position [10, 0]
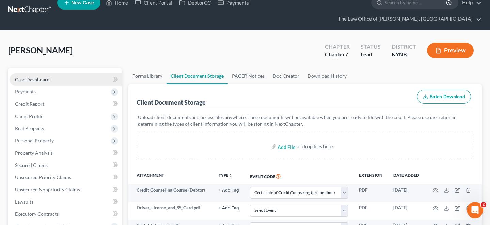
click at [64, 74] on link "Case Dashboard" at bounding box center [66, 80] width 112 height 12
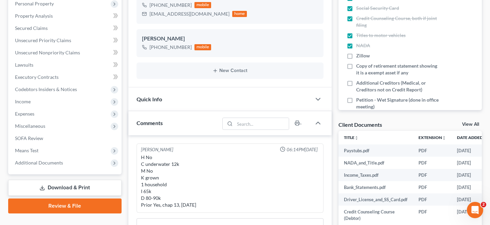
scroll to position [158, 0]
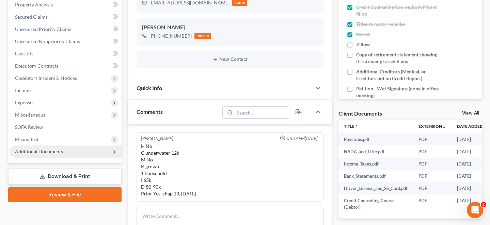
click at [57, 149] on span "Additional Documents" at bounding box center [39, 152] width 48 height 6
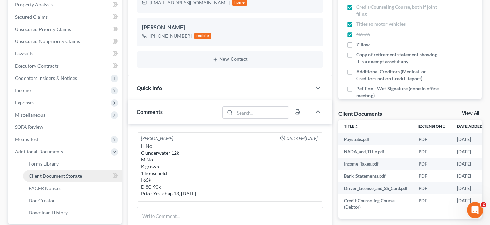
click at [55, 173] on span "Client Document Storage" at bounding box center [55, 176] width 53 height 6
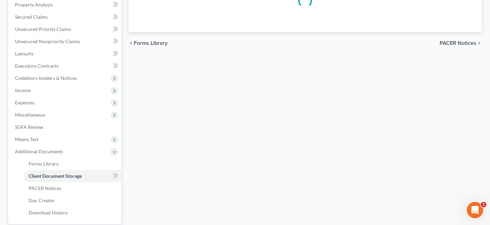
scroll to position [158, 0]
select select "1"
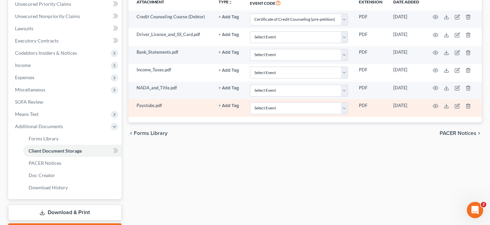
scroll to position [190, 0]
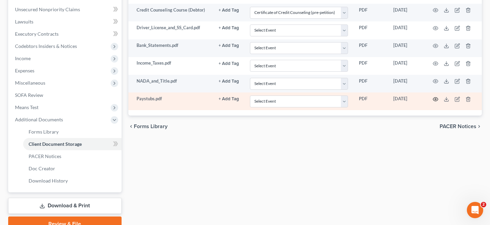
click at [436, 97] on icon "button" at bounding box center [435, 99] width 5 height 5
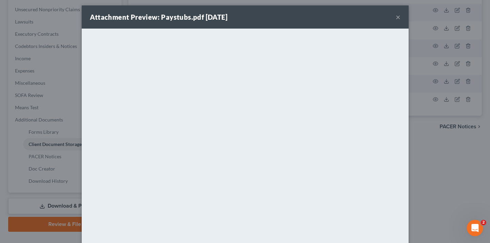
scroll to position [0, 0]
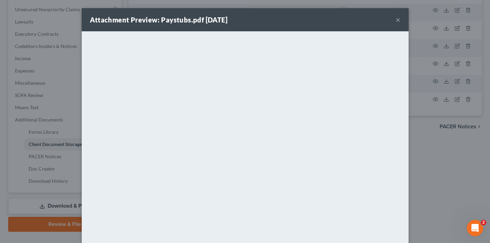
click at [396, 20] on button "×" at bounding box center [398, 20] width 5 height 8
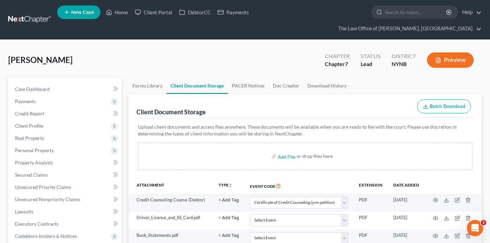
click at [28, 19] on link at bounding box center [30, 20] width 44 height 12
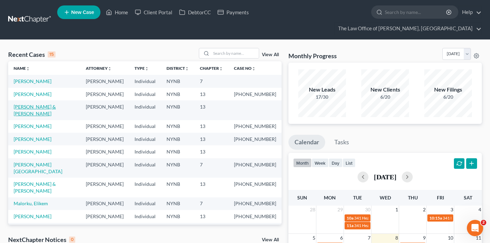
click at [43, 104] on link "[PERSON_NAME] & [PERSON_NAME]" at bounding box center [35, 110] width 42 height 13
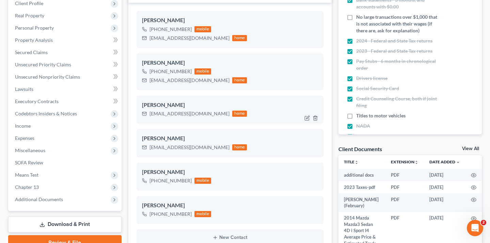
scroll to position [252, 0]
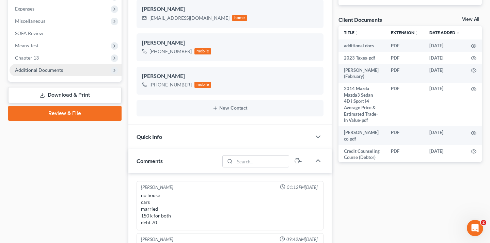
click at [102, 64] on span "Additional Documents" at bounding box center [66, 70] width 112 height 12
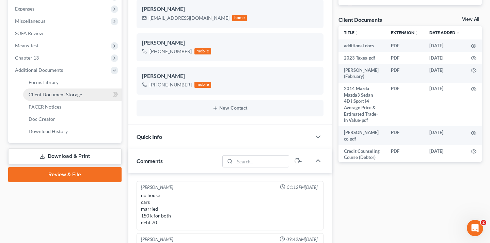
click at [82, 89] on link "Client Document Storage" at bounding box center [72, 95] width 98 height 12
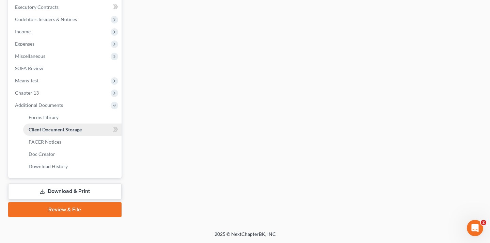
scroll to position [159, 0]
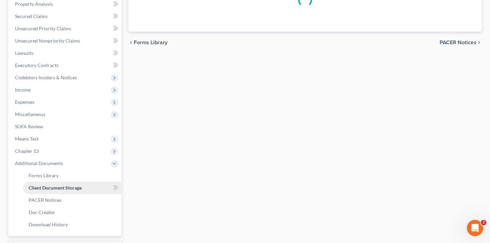
select select "1"
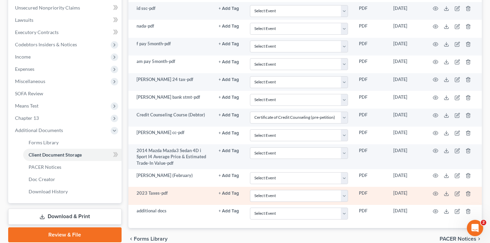
scroll to position [178, 0]
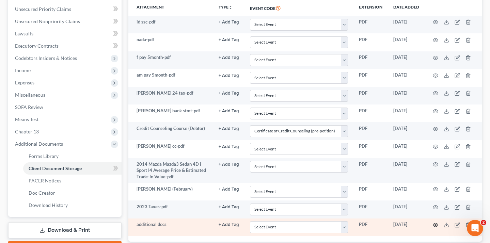
click at [433, 223] on icon "button" at bounding box center [435, 225] width 5 height 4
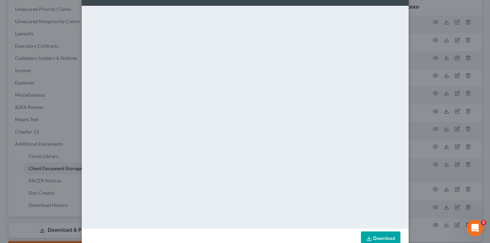
scroll to position [0, 0]
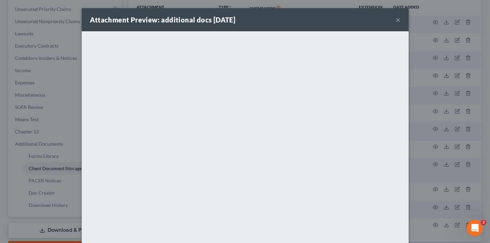
click at [399, 19] on button "×" at bounding box center [398, 20] width 5 height 8
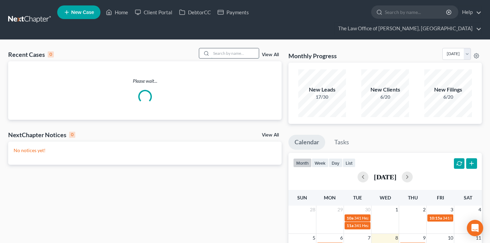
click at [226, 48] on input "search" at bounding box center [235, 53] width 48 height 10
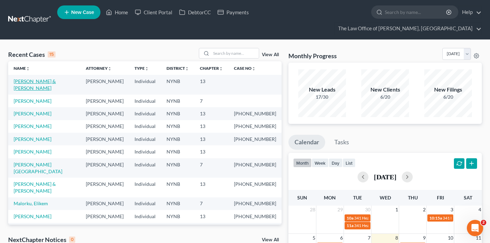
click at [56, 78] on link "[PERSON_NAME] & [PERSON_NAME]" at bounding box center [35, 84] width 42 height 13
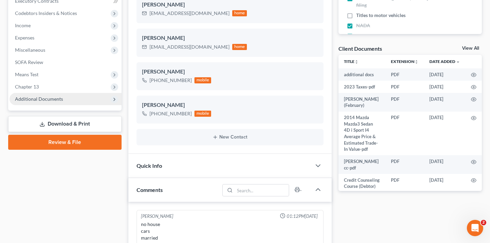
scroll to position [849, 0]
click at [105, 93] on span "Additional Documents" at bounding box center [66, 99] width 112 height 12
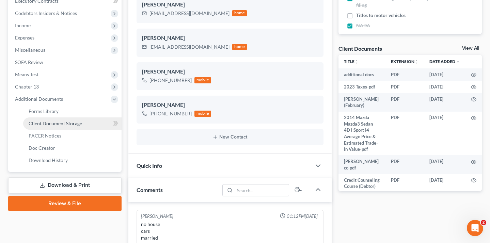
click at [88, 118] on link "Client Document Storage" at bounding box center [72, 124] width 98 height 12
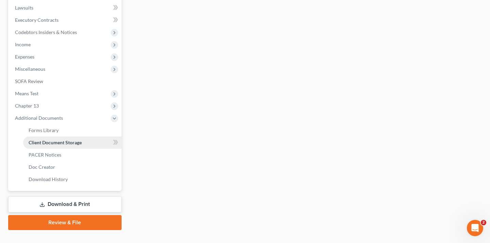
scroll to position [175, 0]
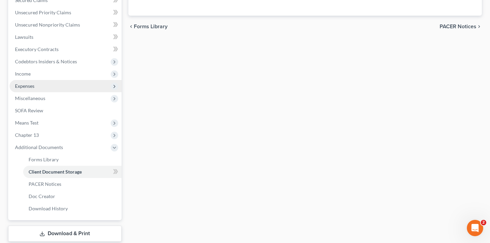
select select "1"
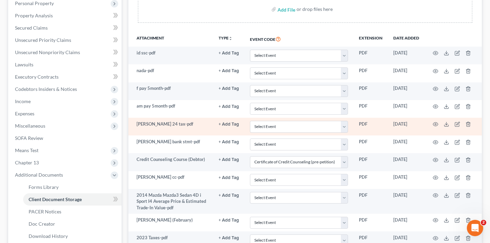
scroll to position [146, 0]
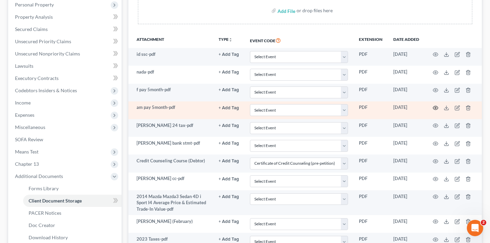
click at [436, 107] on circle "button" at bounding box center [435, 107] width 1 height 1
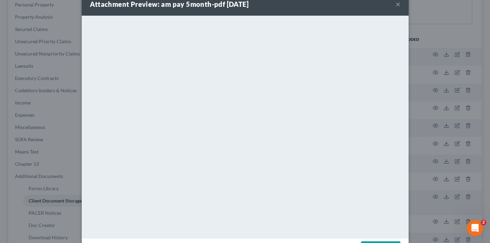
scroll to position [0, 0]
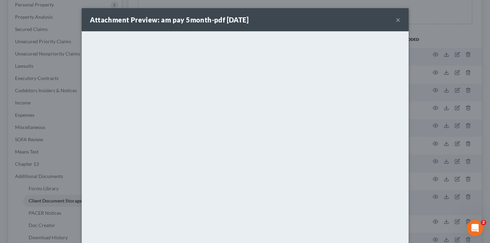
click at [400, 17] on div "Attachment Preview: am pay 5month-pdf [DATE] ×" at bounding box center [245, 19] width 327 height 23
